Goal: Task Accomplishment & Management: Manage account settings

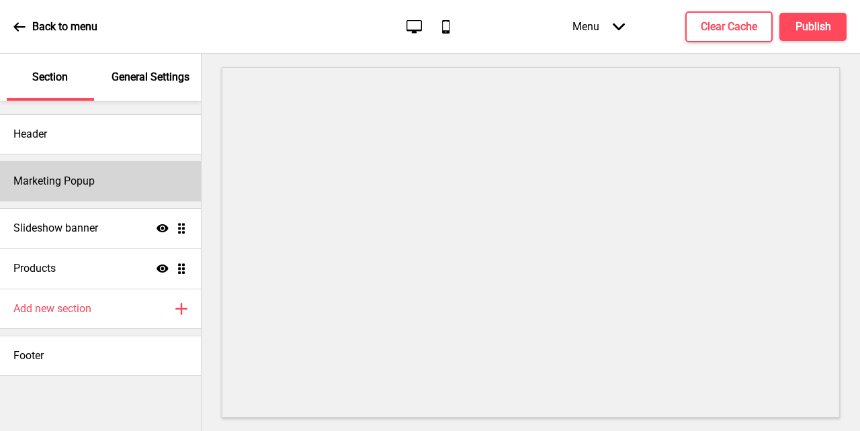
click at [100, 186] on div "Marketing Popup" at bounding box center [100, 181] width 201 height 40
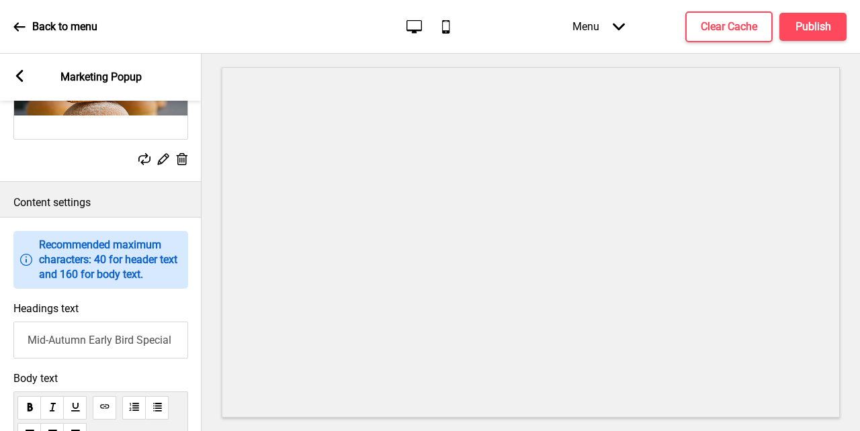
scroll to position [723, 0]
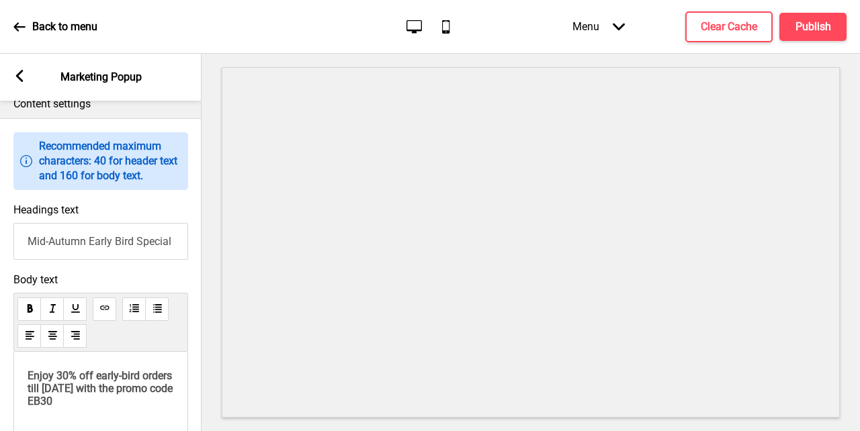
click at [138, 251] on input "Mid-Autumn Early Bird Special" at bounding box center [100, 241] width 175 height 37
drag, startPoint x: 90, startPoint y: 255, endPoint x: 206, endPoint y: 259, distance: 116.3
click at [209, 265] on div "Section General Settings Header Marketing Popup Slideshow banner Show Drag Prod…" at bounding box center [430, 243] width 860 height 378
click at [131, 260] on input "Mid-Autumn Early Bird Special" at bounding box center [100, 241] width 175 height 37
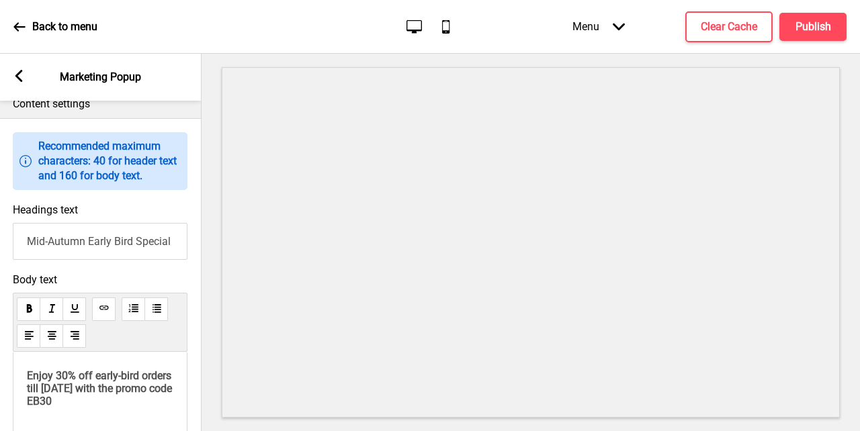
drag, startPoint x: 175, startPoint y: 259, endPoint x: 91, endPoint y: 257, distance: 84.0
click at [91, 257] on input "Mid-Autumn Early Bird Special" at bounding box center [100, 241] width 175 height 37
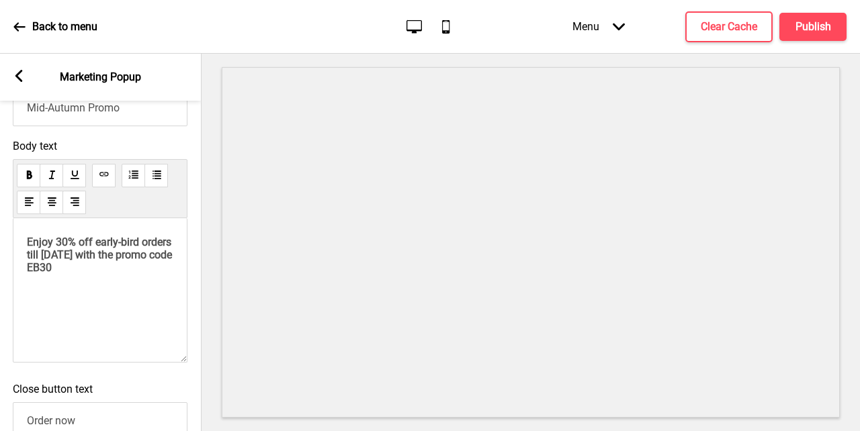
scroll to position [857, 0]
click at [136, 306] on div "Enjoy 30% off early-bird orders till [DATE] with the promo code EB30" at bounding box center [100, 290] width 175 height 144
click at [105, 271] on span "Enjoy 30% off early-bird orders till [DATE] with the promo code EB30" at bounding box center [101, 254] width 148 height 38
click at [61, 259] on span "Enjoy 30% off early-bird orders till [DATE] with the promo code EB30" at bounding box center [101, 254] width 148 height 38
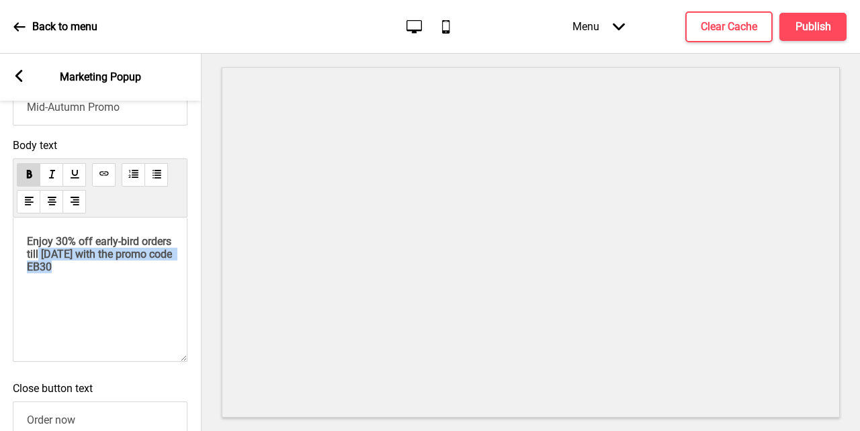
drag, startPoint x: 132, startPoint y: 284, endPoint x: 75, endPoint y: 263, distance: 59.9
click at [75, 263] on p "Enjoy 30% off early-bird orders till [DATE] with the promo code EB30" at bounding box center [100, 254] width 146 height 38
click at [92, 269] on span "Enjoy 30% off early-bird orders till [DATE] with the promo code EB30" at bounding box center [101, 254] width 148 height 38
drag, startPoint x: 119, startPoint y: 272, endPoint x: 62, endPoint y: 257, distance: 58.3
click at [62, 257] on span "Enjoy 30% off early-bird orders till [DATE] with the promo code EB30" at bounding box center [101, 254] width 148 height 38
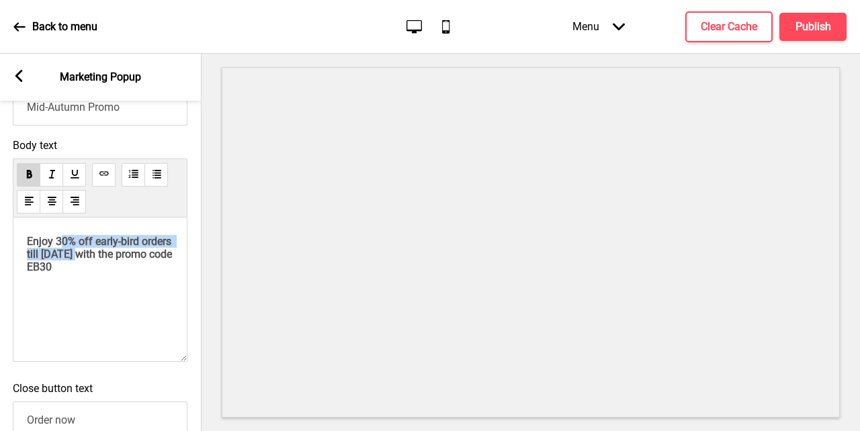
click at [83, 263] on span "Enjoy 30% off early-bird orders till [DATE] with the promo code EB30" at bounding box center [101, 254] width 148 height 38
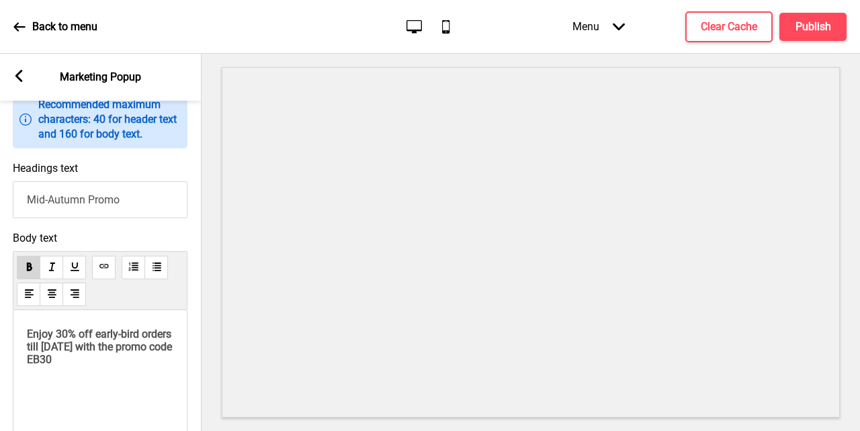
scroll to position [772, 0]
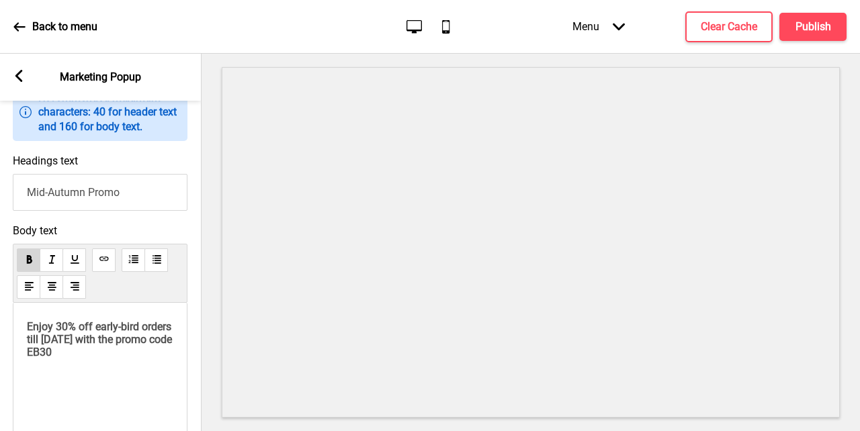
click at [122, 207] on input "Mid-Autumn Promo" at bounding box center [100, 192] width 175 height 37
type input "Mid-Autumn Promo"
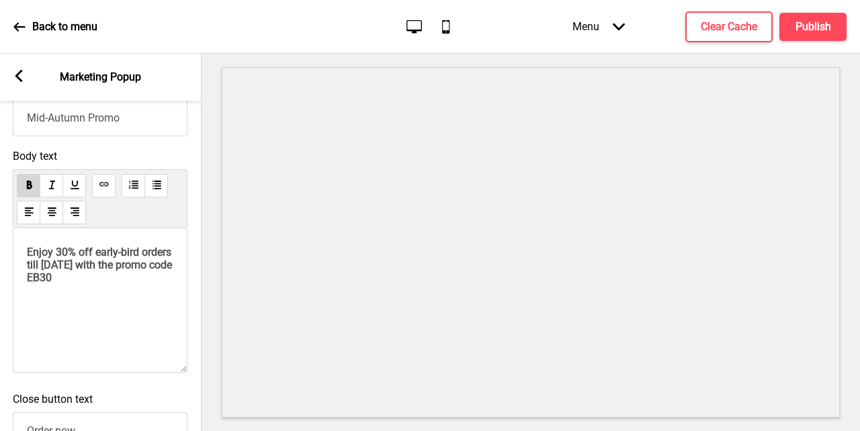
click at [69, 273] on span "Enjoy 30% off early-bird orders till [DATE] with the promo code EB30" at bounding box center [101, 265] width 148 height 38
click at [91, 283] on span "Enjoy 15% off early-bird orders till [DATE] with the promo code EB30" at bounding box center [101, 265] width 148 height 38
click at [105, 283] on span "Enjoy 15% off early-bird orders till [DATE] with the promo code EB30" at bounding box center [101, 265] width 148 height 38
click at [122, 284] on p "Enjoy 15% off early-bird orders till [DATE] with the promo code EB30" at bounding box center [100, 265] width 146 height 38
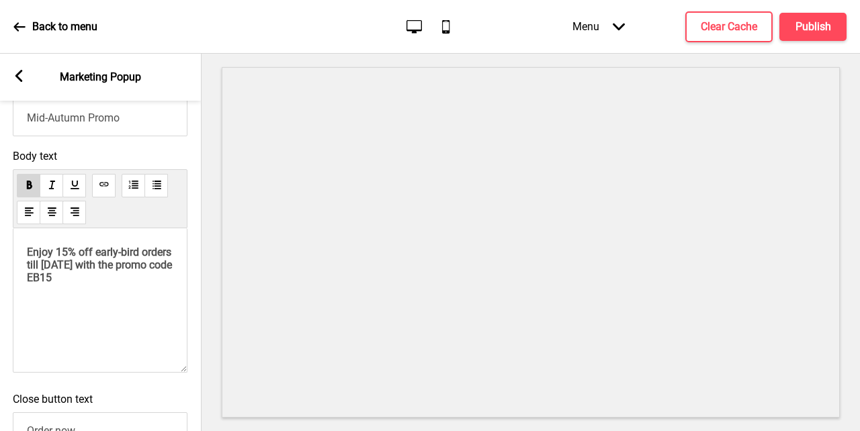
click at [53, 284] on span "Enjoy 15% off early-bird orders till [DATE] with the promo code EB15" at bounding box center [101, 265] width 148 height 38
drag, startPoint x: 150, startPoint y: 268, endPoint x: 102, endPoint y: 268, distance: 47.7
click at [102, 268] on span "Enjoy 15% off early-bird orders till [DATE] with the code EB15" at bounding box center [100, 259] width 147 height 26
click at [94, 271] on span "Enjoy 15% off orders till [DATE] with the code EB15" at bounding box center [101, 259] width 149 height 26
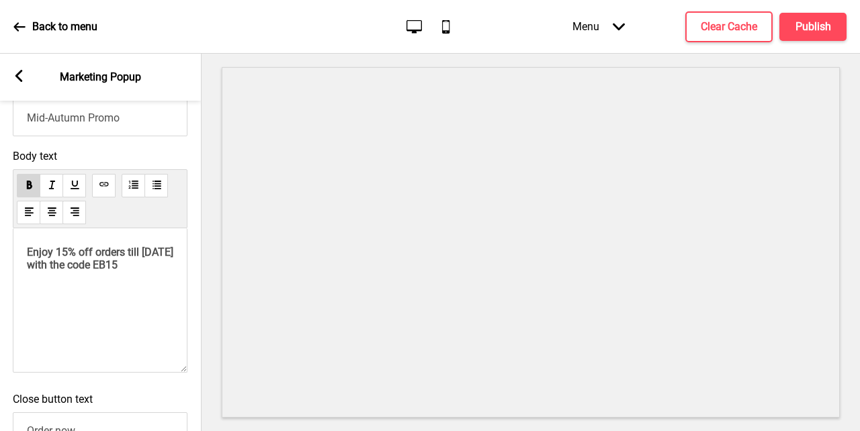
click at [161, 271] on p "Enjoy 15% off orders till [DATE] with the code EB15" at bounding box center [100, 259] width 146 height 26
click at [157, 295] on p "Buy 2 and get 20% off" at bounding box center [100, 288] width 146 height 13
click at [161, 263] on span "Enjoy 15% off orders till [DATE] with the code EB15!" at bounding box center [101, 259] width 149 height 26
click at [157, 271] on p "Enjoy 15% off orders till [DATE] with the code EB15!" at bounding box center [100, 259] width 146 height 26
click at [154, 331] on p "Buy 3 and get 30% off" at bounding box center [100, 324] width 146 height 13
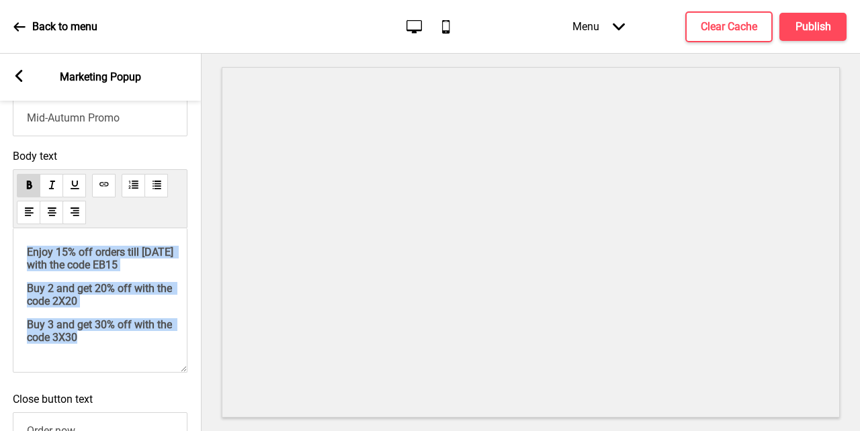
drag, startPoint x: 139, startPoint y: 351, endPoint x: 30, endPoint y: 260, distance: 141.7
click at [30, 260] on div "Enjoy 15% off orders till [DATE] with the code EB15 Buy 2 and get 20% off with …" at bounding box center [100, 300] width 175 height 144
copy div "Enjoy 15% off orders till [DATE] with the code EB15 Buy 2 and get 20% off with …"
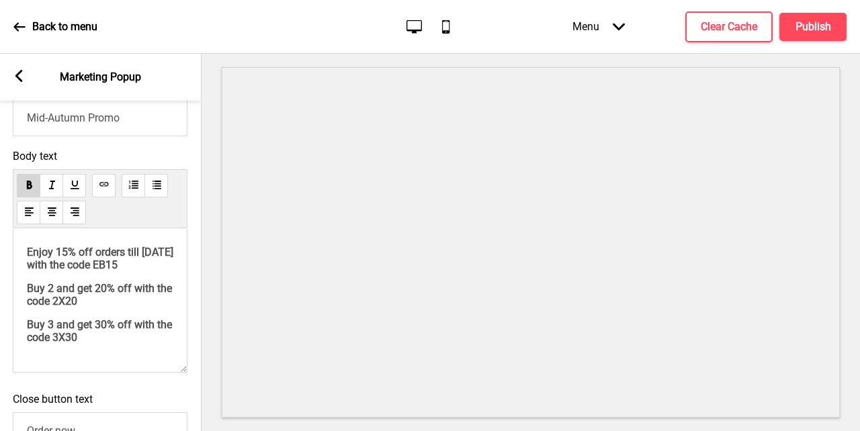
click at [126, 344] on p "Buy 3 and get 30% off with the code 3X30" at bounding box center [100, 331] width 146 height 26
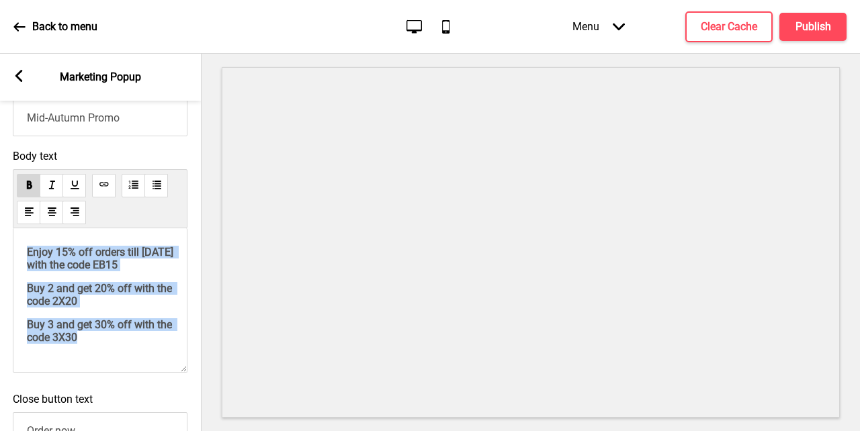
scroll to position [0, 0]
drag, startPoint x: 127, startPoint y: 353, endPoint x: 0, endPoint y: 244, distance: 167.7
click at [0, 244] on div "Body text Enjoy 15% off orders till [DATE] with the code EB15 Buy 2 and get 20%…" at bounding box center [101, 264] width 202 height 243
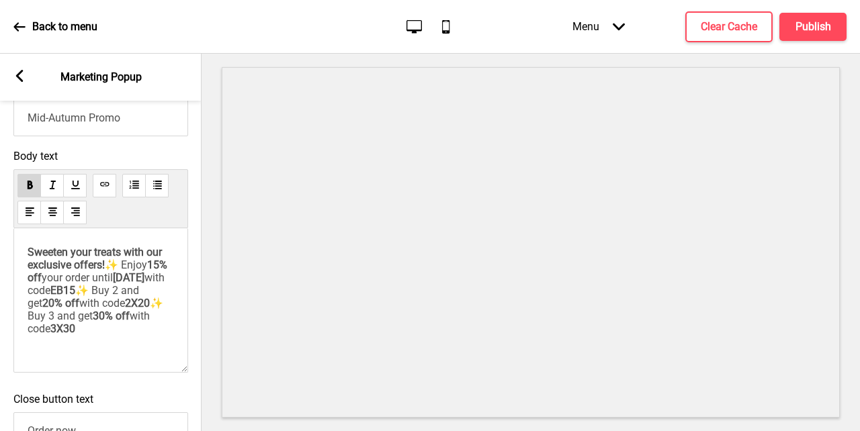
scroll to position [10, 0]
click at [126, 257] on span "Sweeten your treats with our exclusive offers!" at bounding box center [96, 259] width 137 height 26
click at [155, 324] on p "Sweeten your buns with our exclusive offers! ✨ Enjoy 15% off your order until […" at bounding box center [101, 290] width 146 height 89
click at [124, 277] on p "Sweeten your buns with our exclusive offers! ✨ Enjoy 15% off your order until […" at bounding box center [101, 290] width 146 height 89
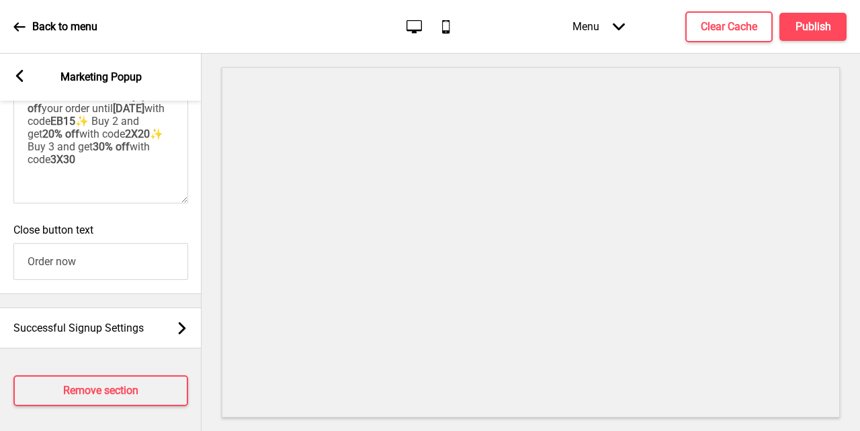
scroll to position [1033, 0]
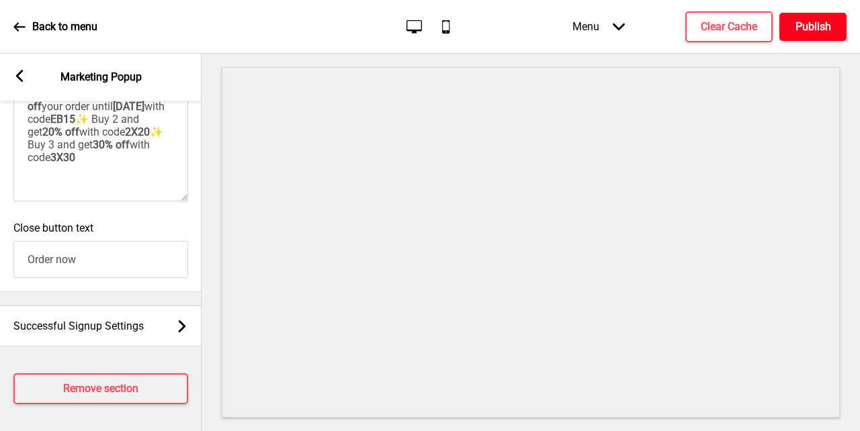
click at [826, 32] on h4 "Publish" at bounding box center [814, 26] width 36 height 15
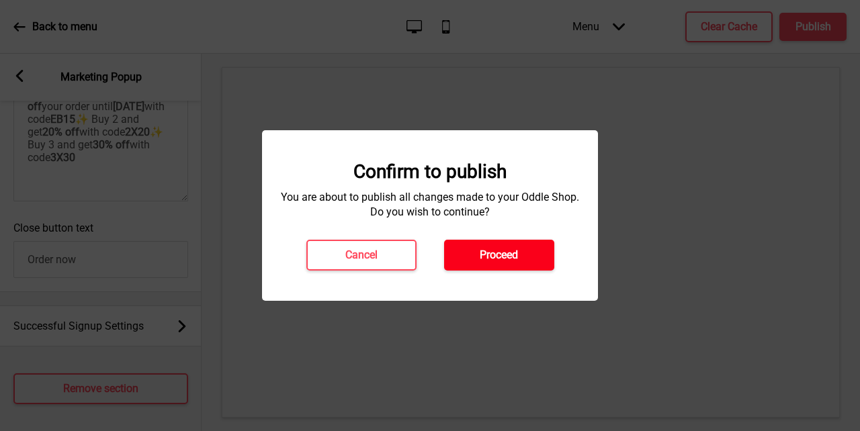
click at [506, 264] on button "Proceed" at bounding box center [499, 255] width 110 height 31
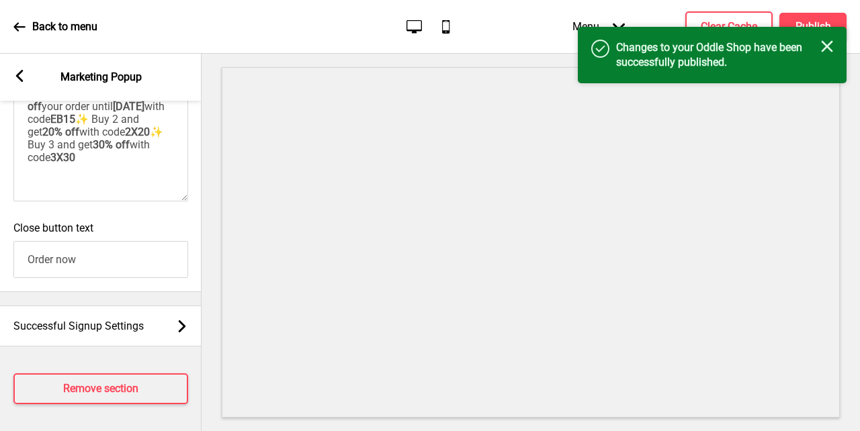
click at [740, 34] on div "Success Changes to your Oddle Shop have been successfully published. Close" at bounding box center [712, 55] width 269 height 56
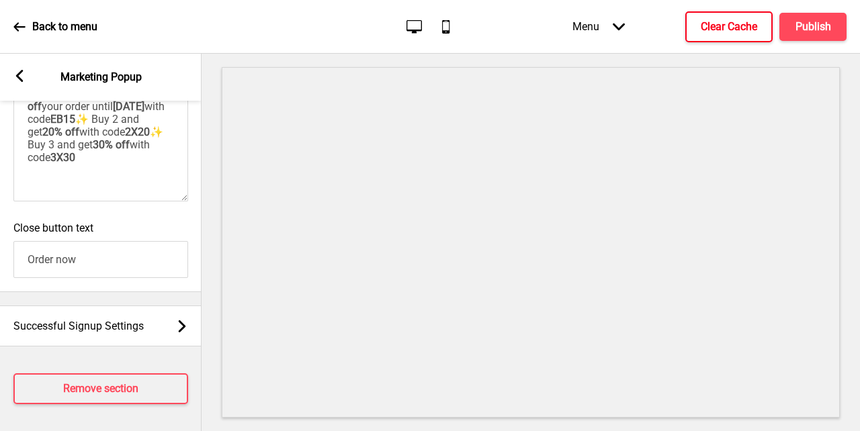
click at [717, 29] on h4 "Clear Cache" at bounding box center [729, 26] width 56 height 15
